Goal: Transaction & Acquisition: Book appointment/travel/reservation

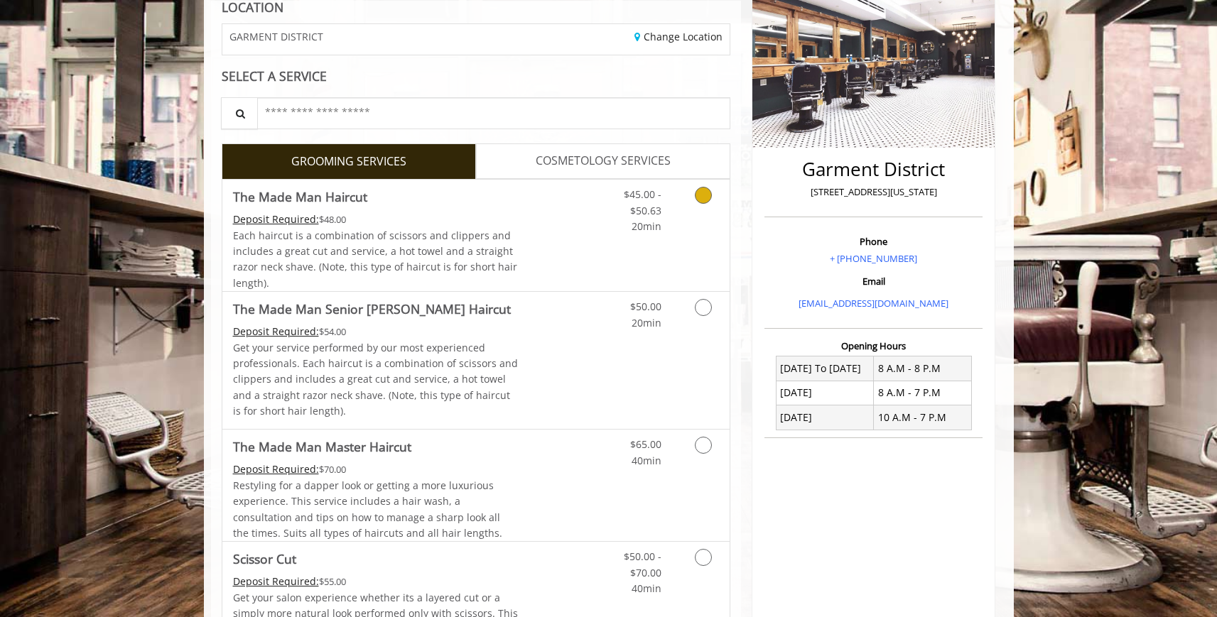
click at [499, 243] on div "Each haircut is a combination of scissors and clippers and includes a great cut…" at bounding box center [375, 260] width 285 height 64
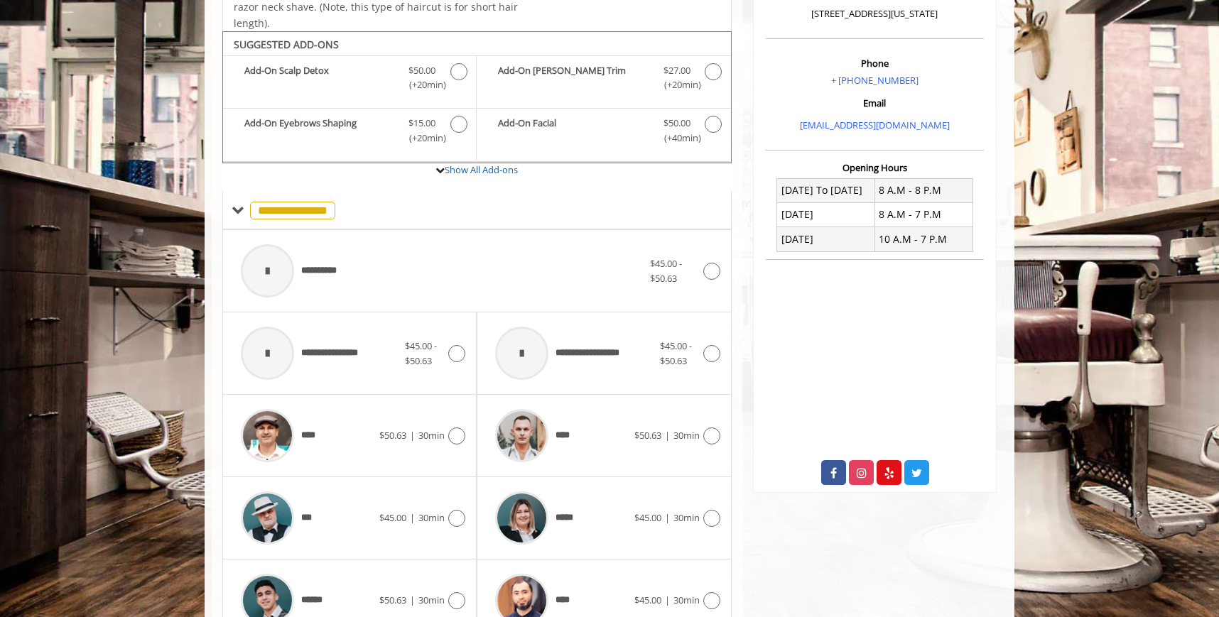
scroll to position [425, 0]
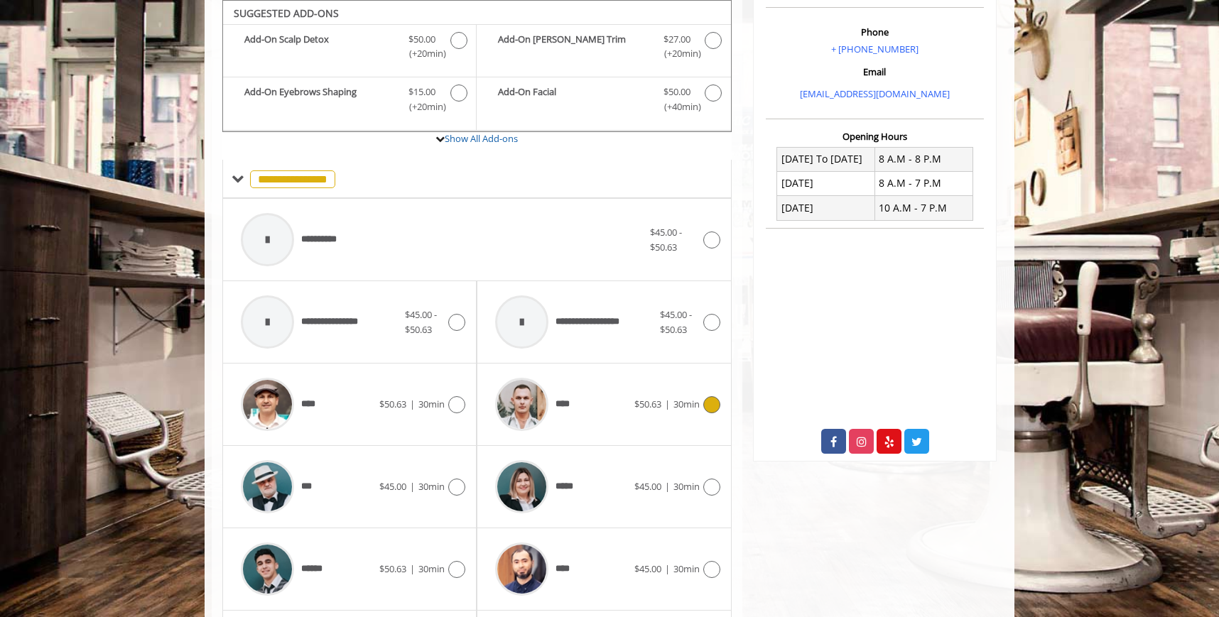
click at [538, 374] on div at bounding box center [521, 404] width 67 height 67
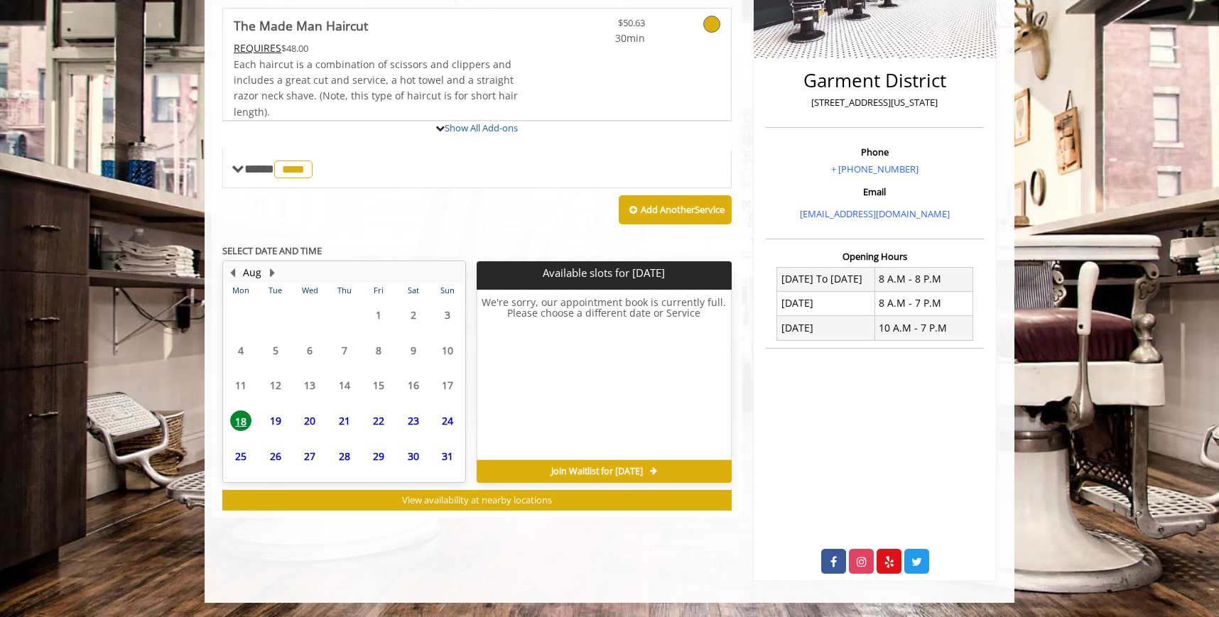
scroll to position [371, 0]
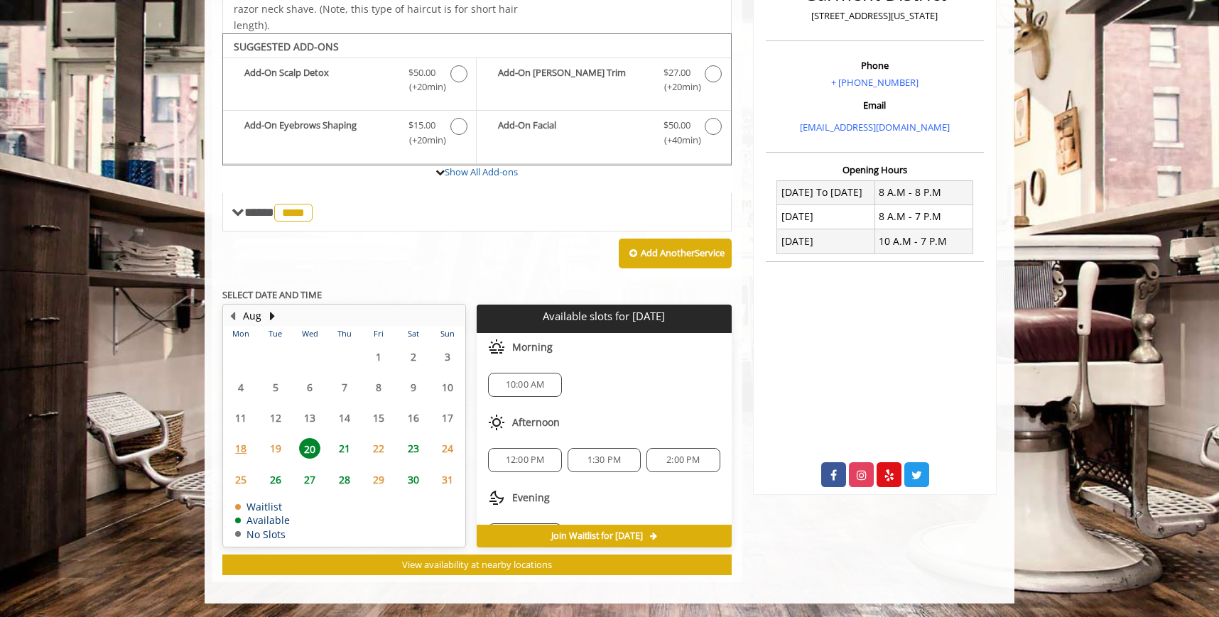
click at [336, 457] on span "21" at bounding box center [344, 448] width 21 height 21
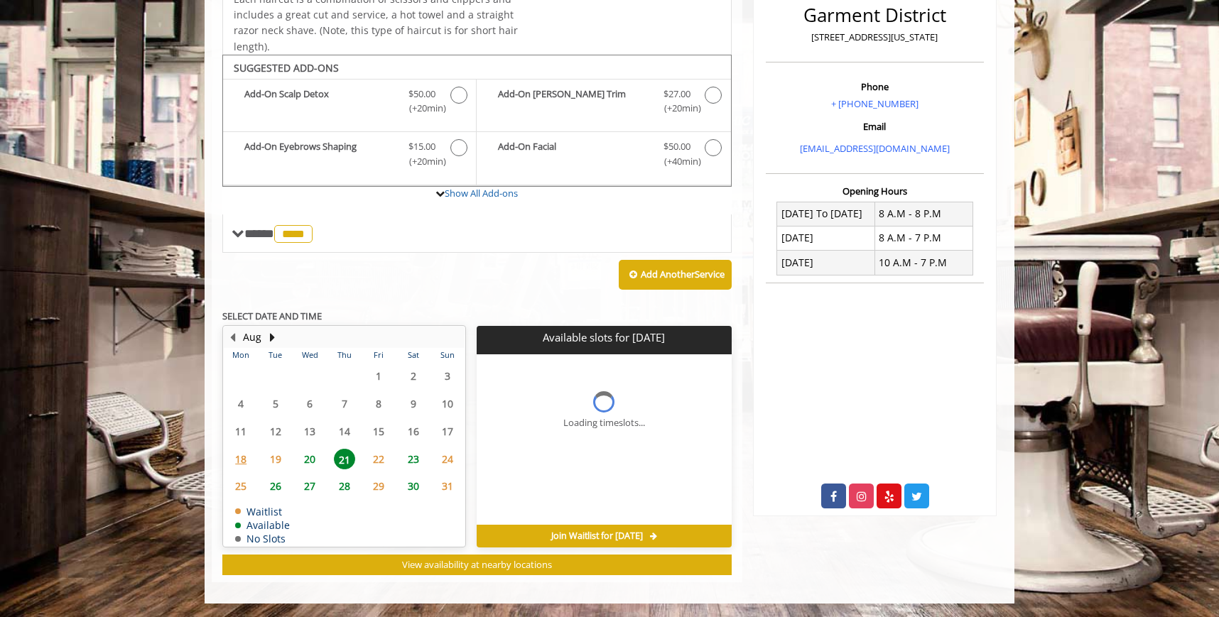
scroll to position [392, 0]
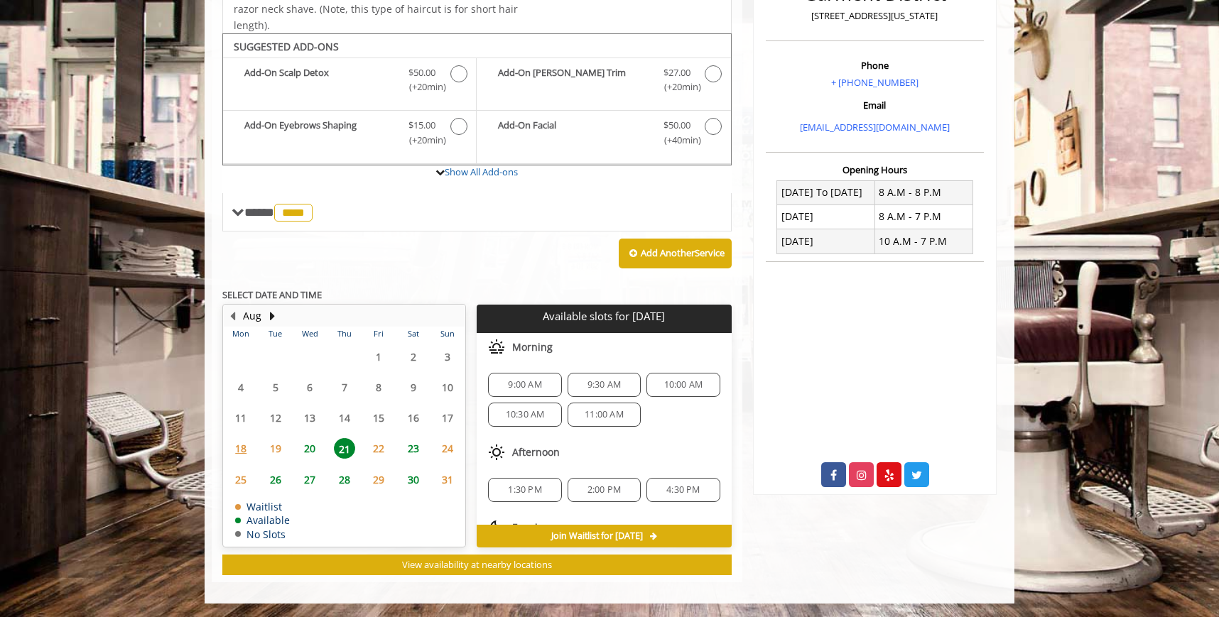
click at [373, 442] on span "22" at bounding box center [378, 448] width 21 height 21
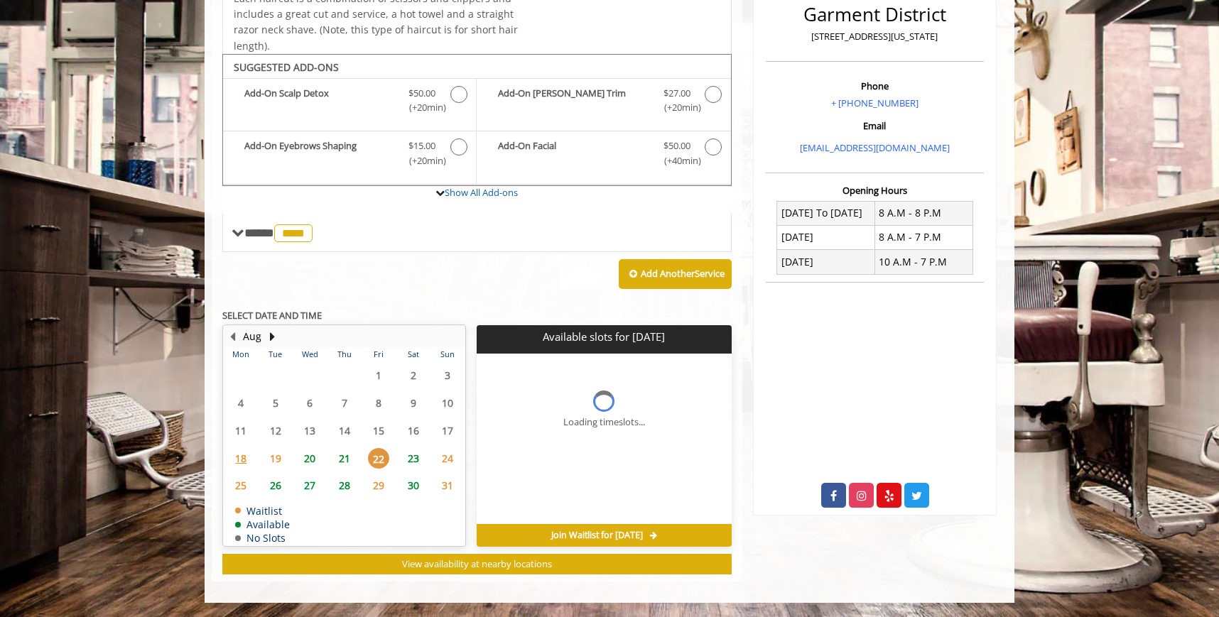
scroll to position [371, 0]
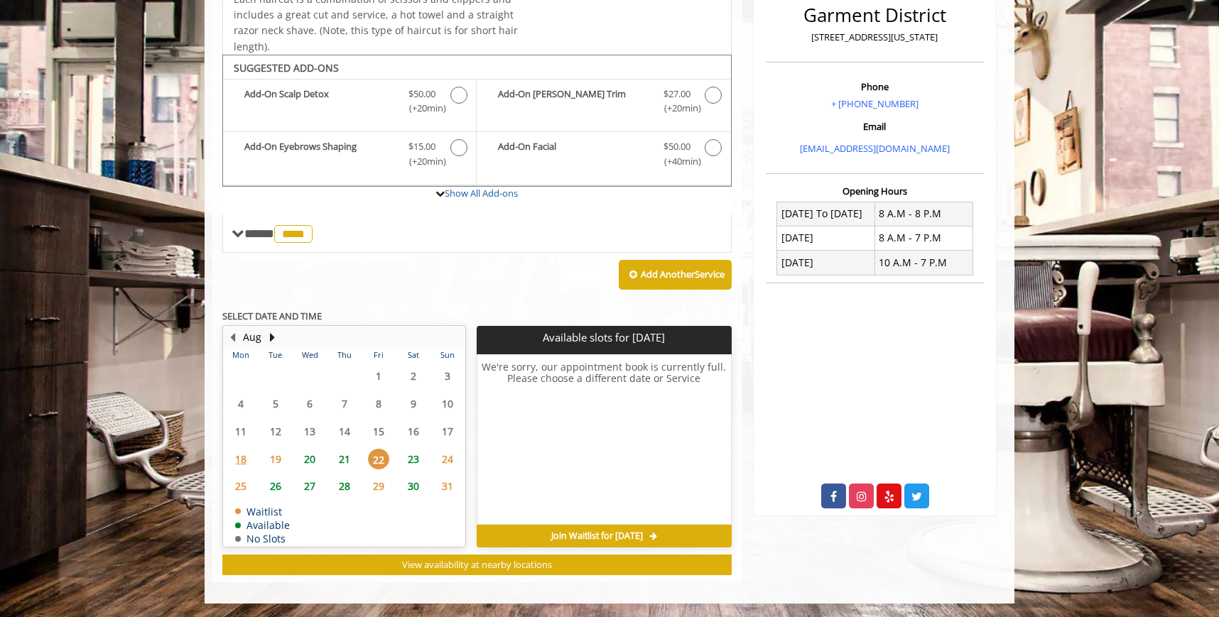
click at [336, 454] on span "21" at bounding box center [344, 459] width 21 height 21
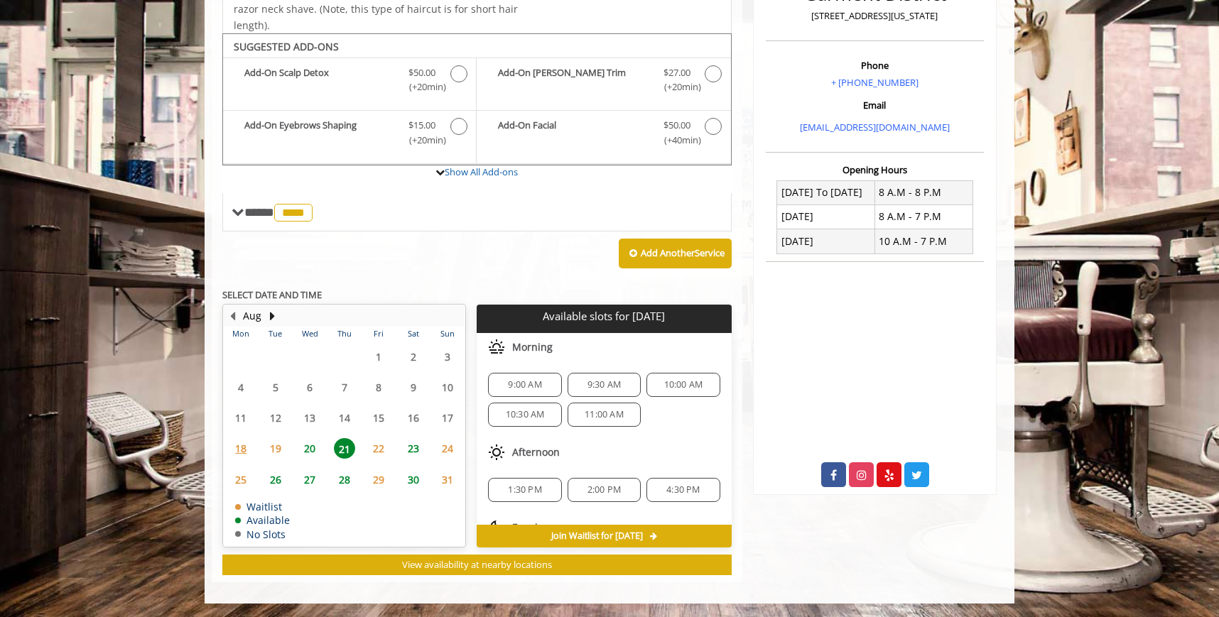
click at [312, 454] on span "20" at bounding box center [309, 448] width 21 height 21
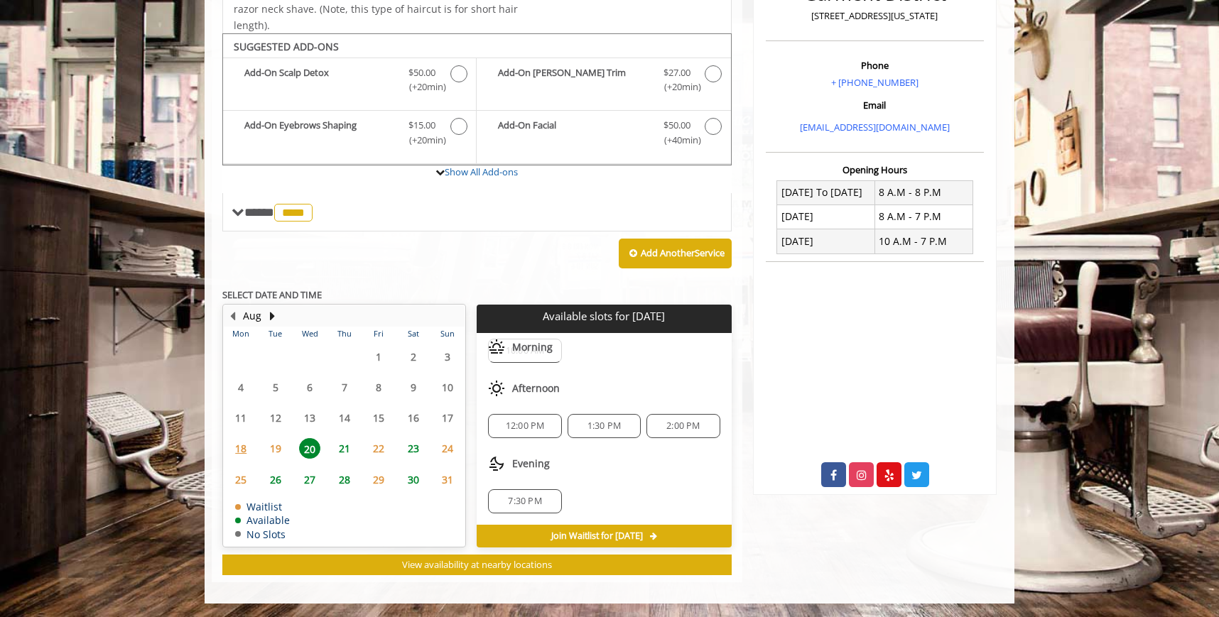
scroll to position [0, 0]
click at [539, 386] on span "10:00 AM" at bounding box center [525, 384] width 39 height 11
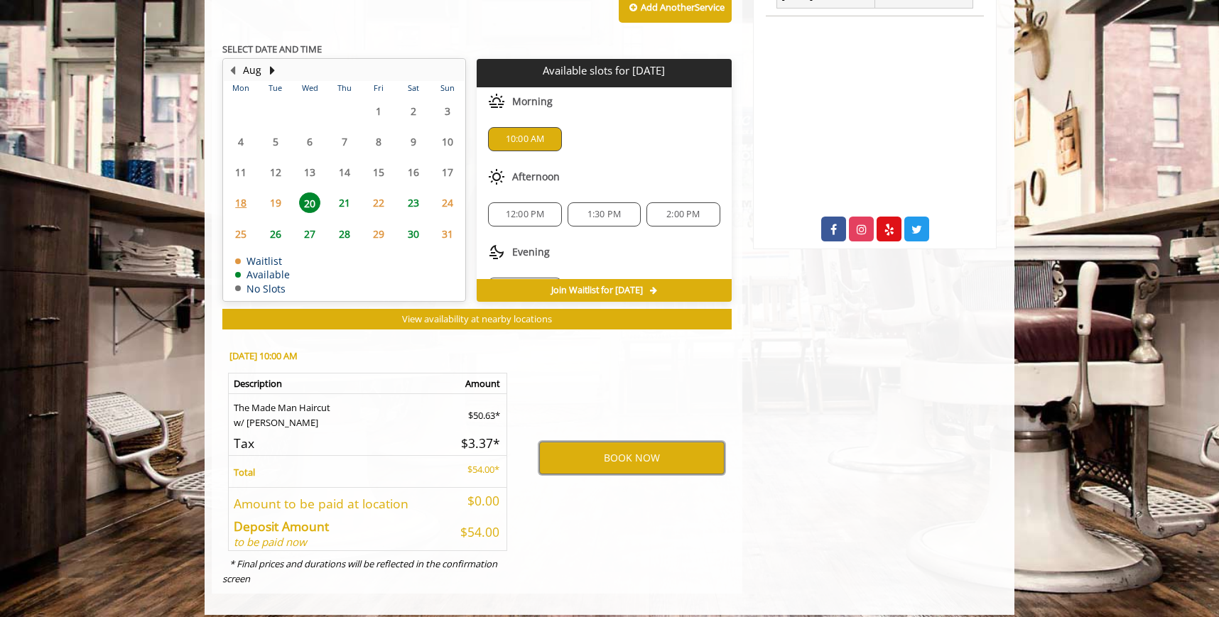
scroll to position [632, 0]
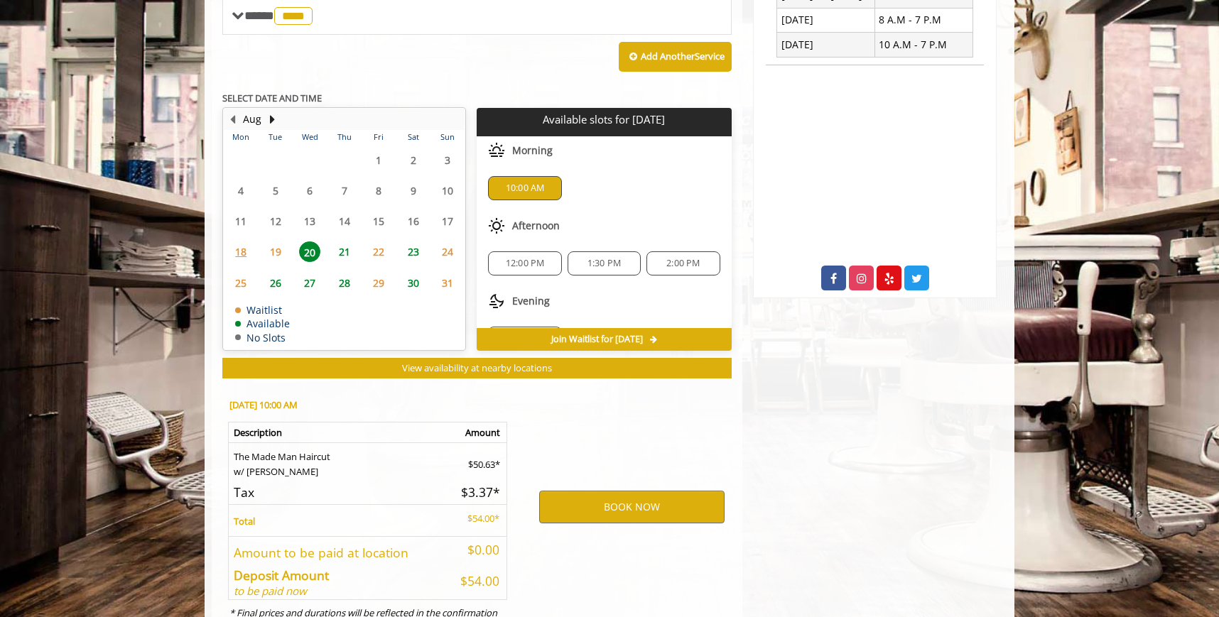
click at [345, 247] on span "21" at bounding box center [344, 251] width 21 height 21
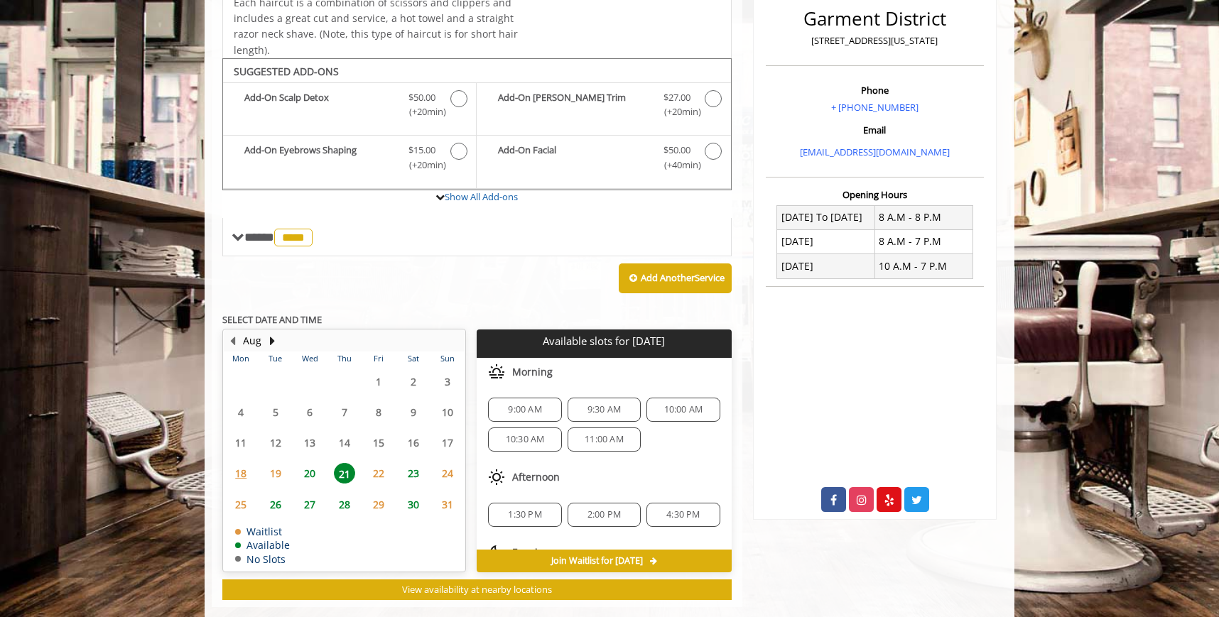
scroll to position [392, 0]
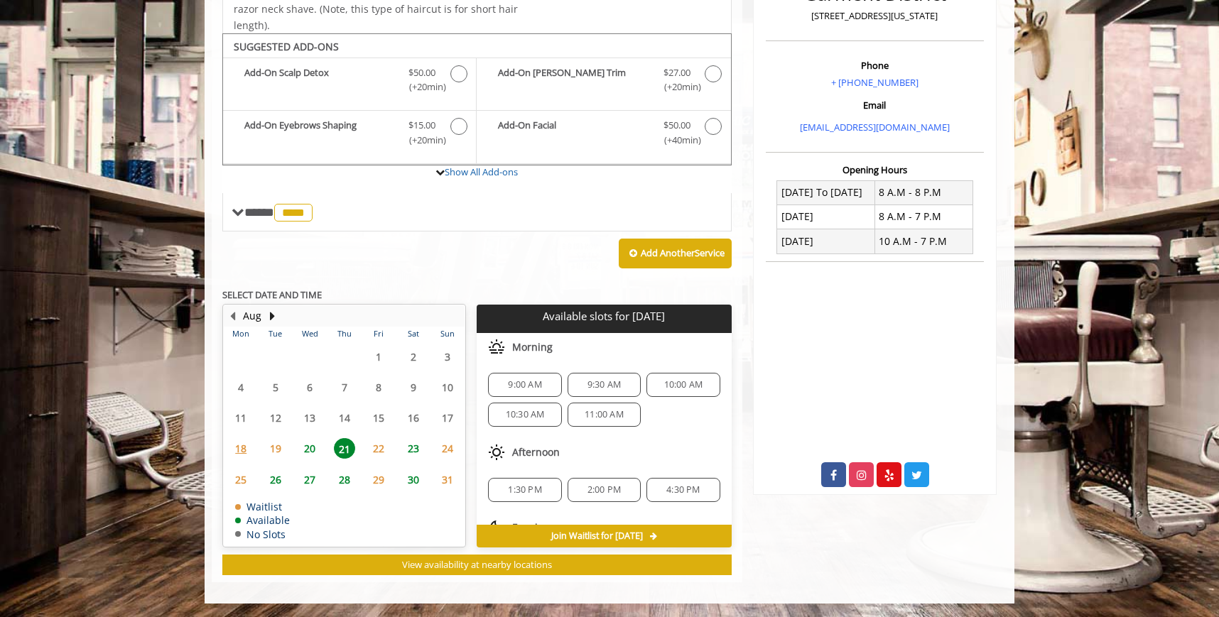
click at [312, 444] on span "20" at bounding box center [309, 448] width 21 height 21
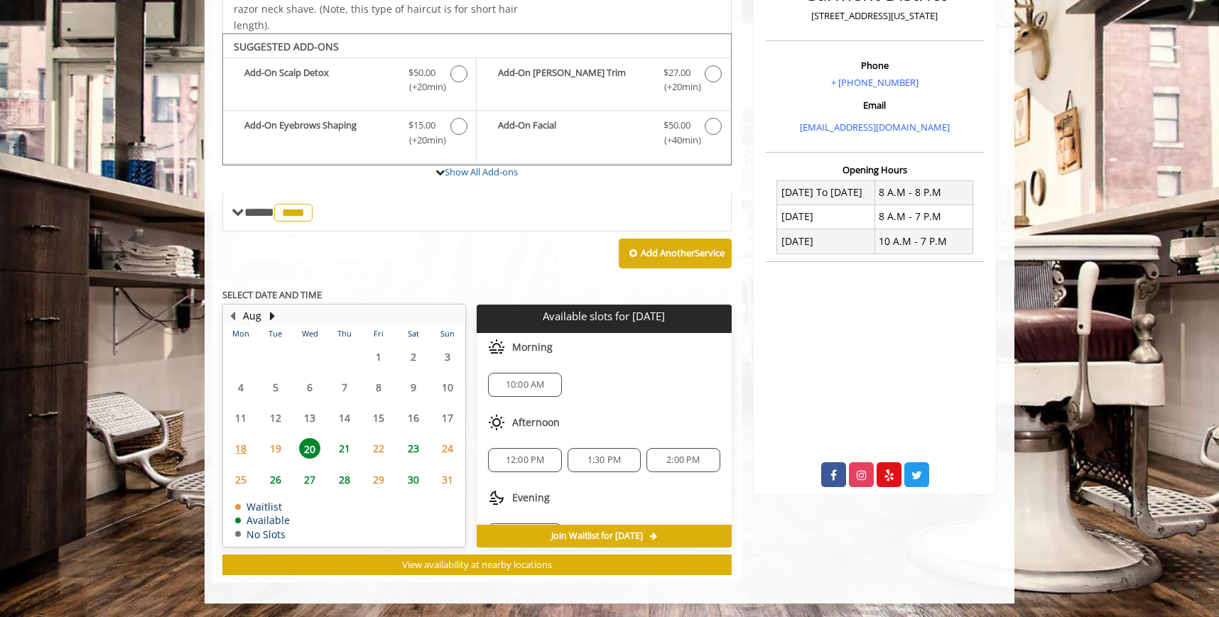
click at [548, 361] on div "10:00 AM" at bounding box center [604, 384] width 254 height 47
click at [548, 365] on div "10:00 AM" at bounding box center [604, 384] width 254 height 47
click at [533, 389] on span "10:00 AM" at bounding box center [525, 384] width 39 height 11
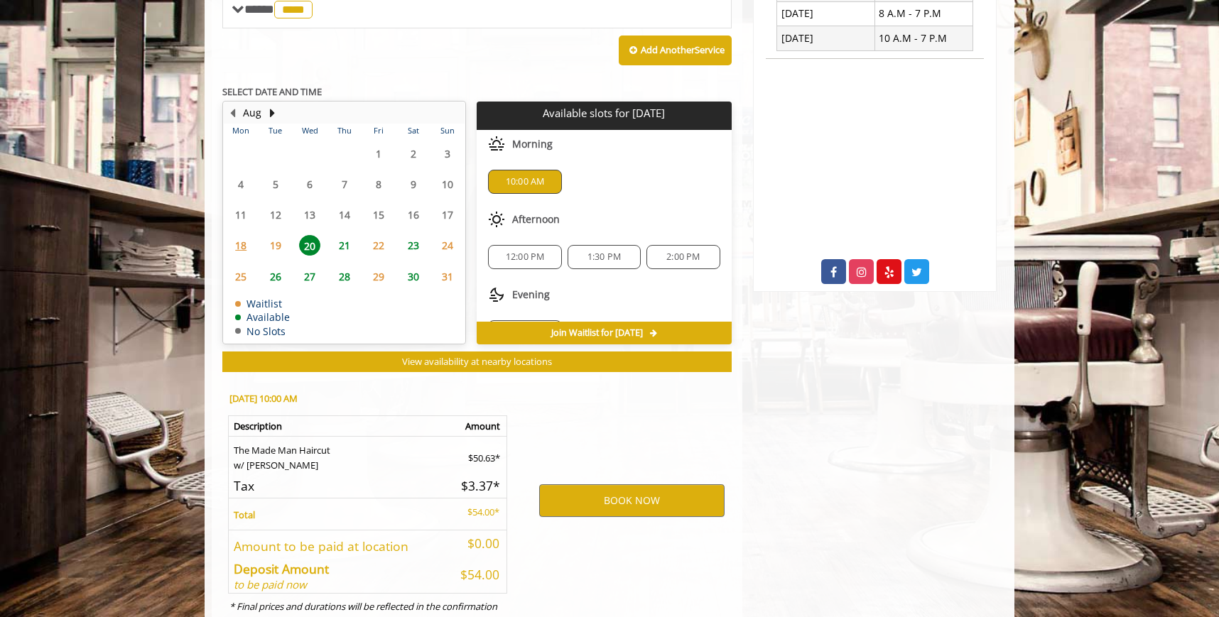
scroll to position [648, 0]
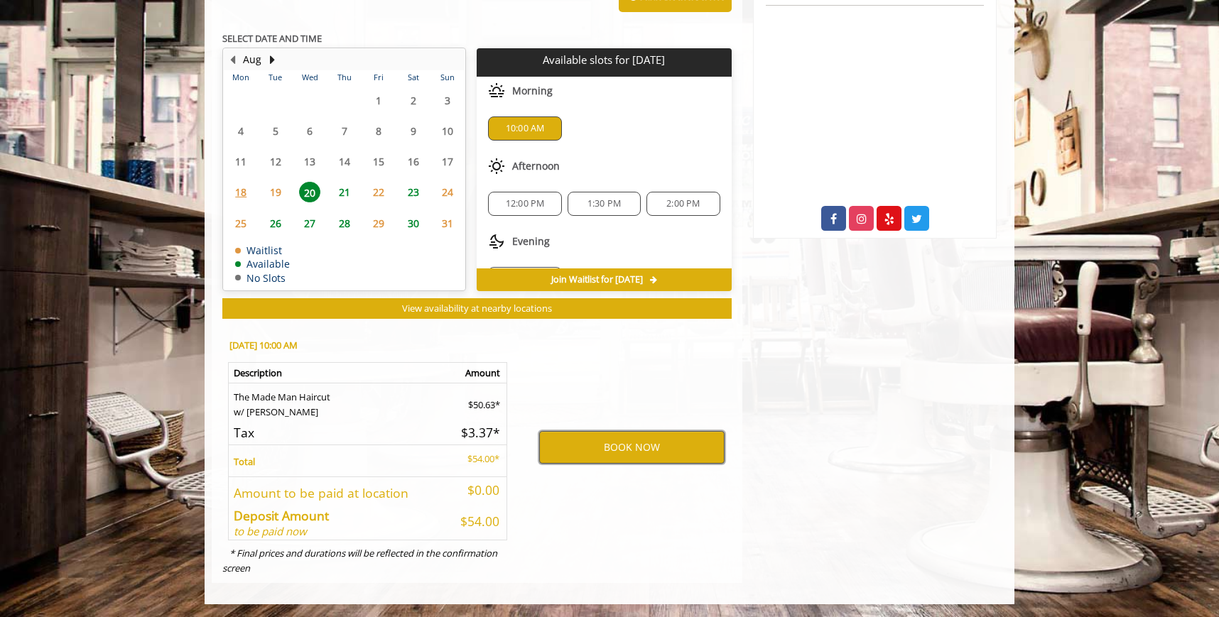
click at [580, 448] on button "BOOK NOW" at bounding box center [631, 447] width 185 height 33
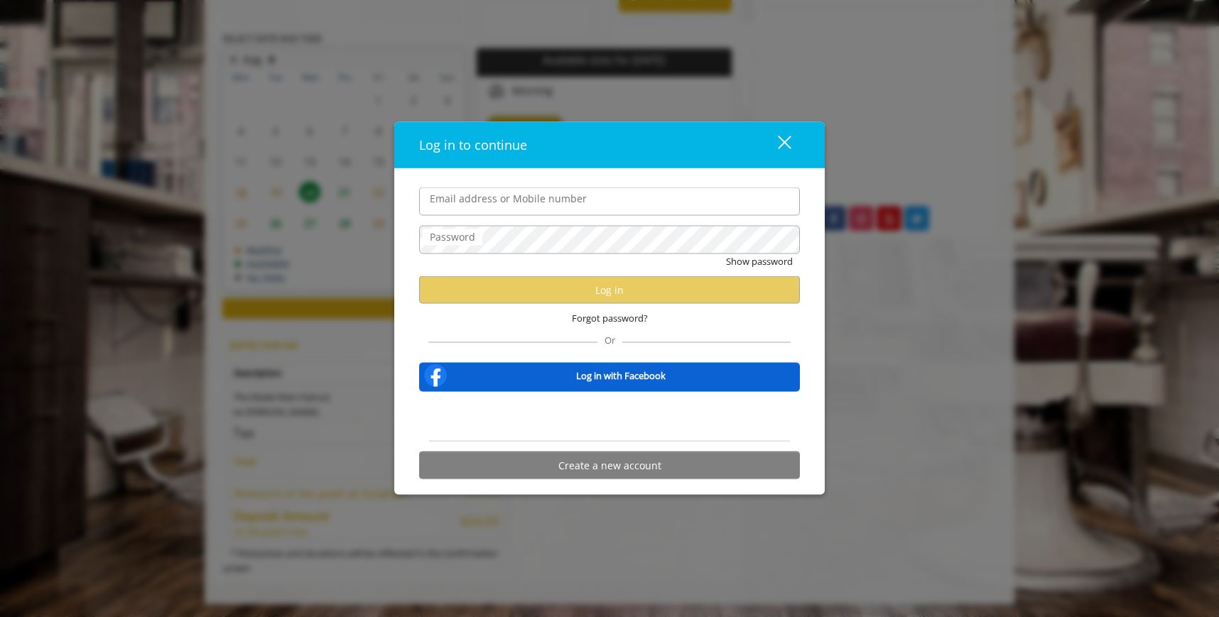
type input "**********"
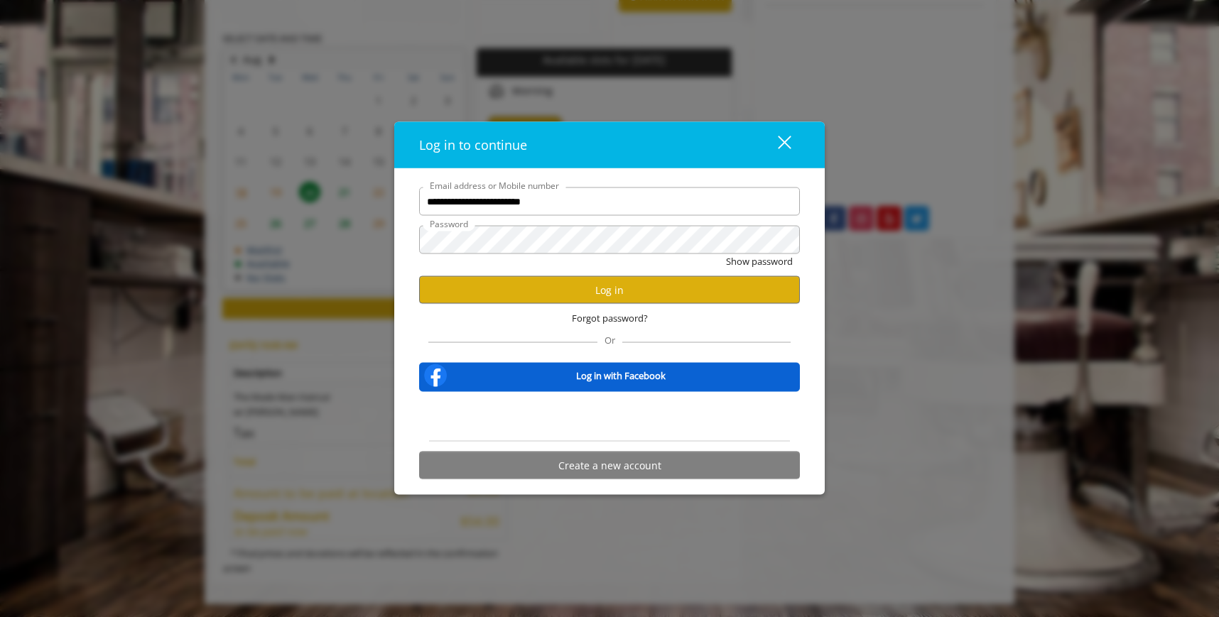
scroll to position [0, 0]
click at [591, 297] on button "Log in" at bounding box center [609, 290] width 381 height 28
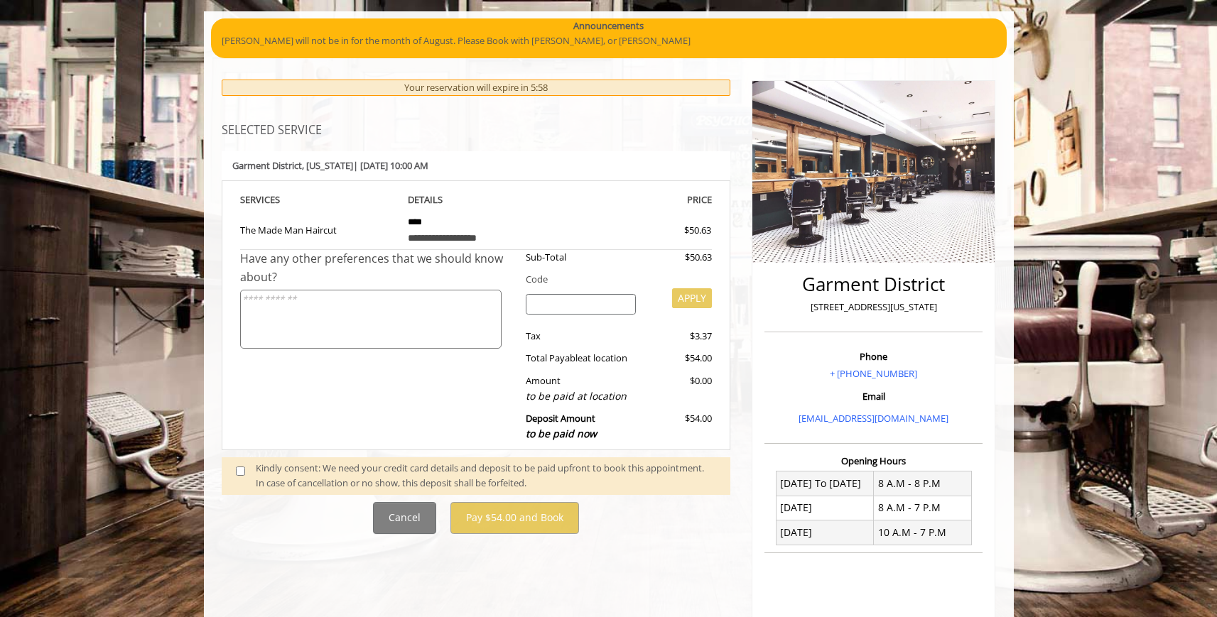
scroll to position [136, 0]
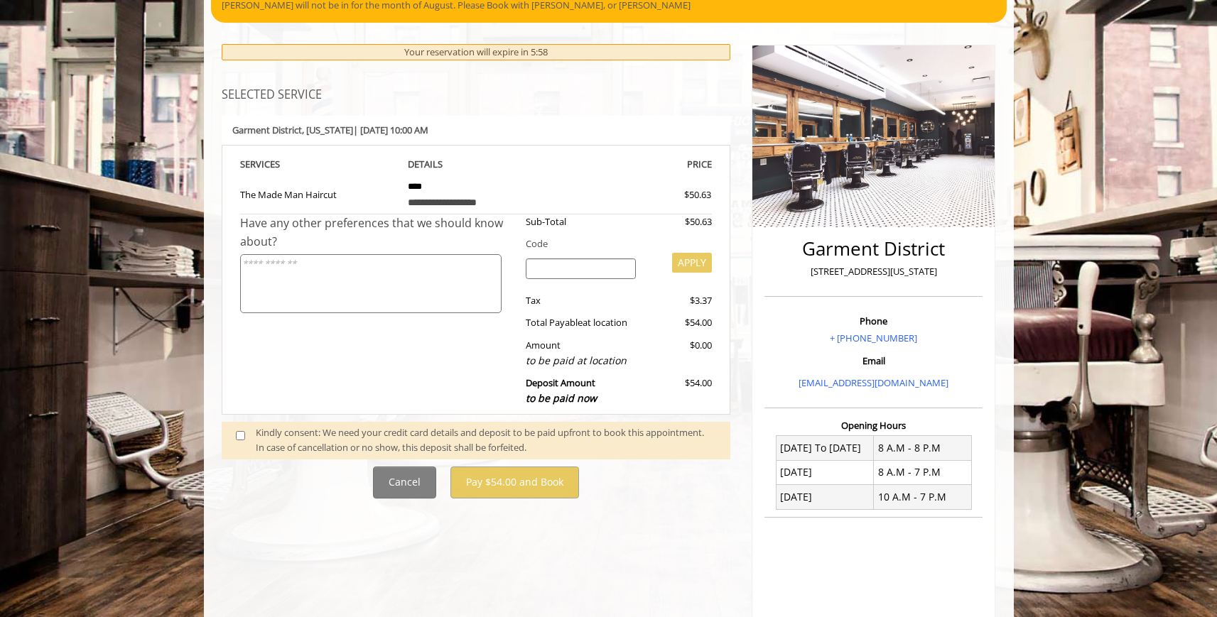
click at [240, 443] on span at bounding box center [246, 440] width 42 height 30
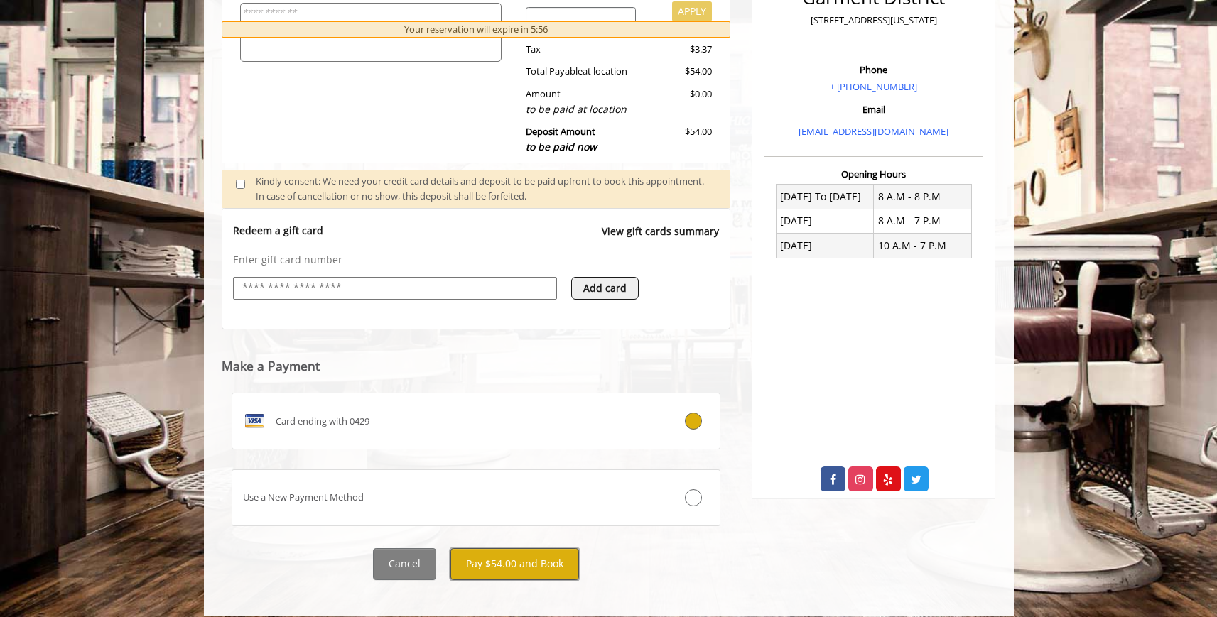
click at [501, 559] on button "Pay $54.00 and Book" at bounding box center [514, 564] width 129 height 32
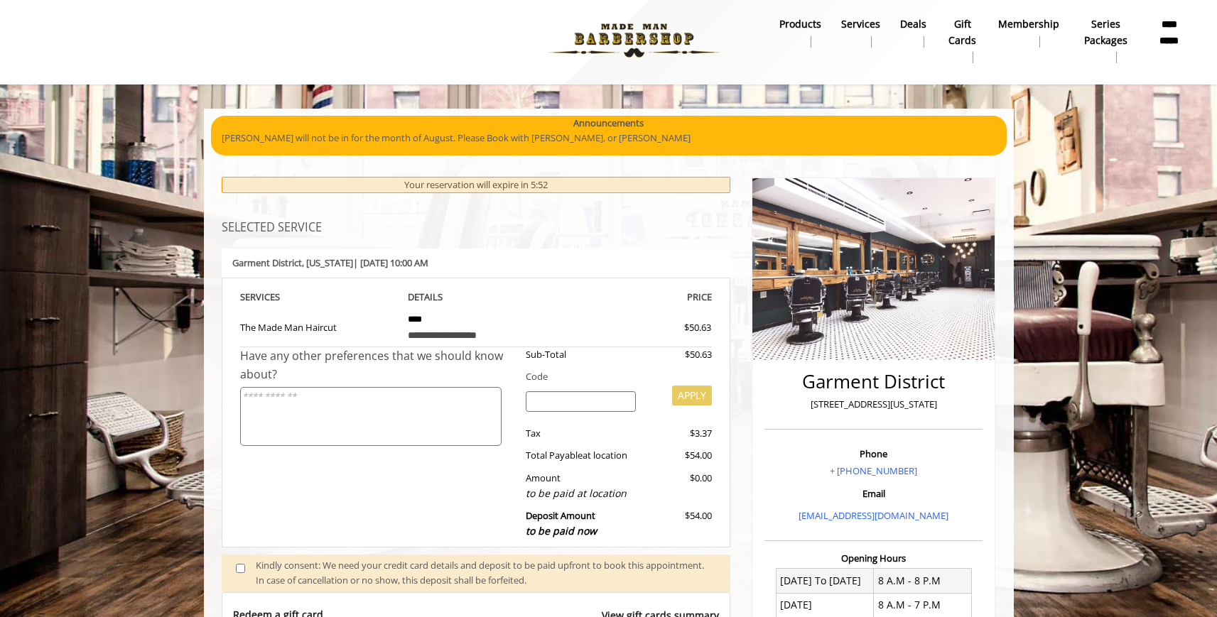
scroll to position [0, 0]
